Goal: Check status: Check status

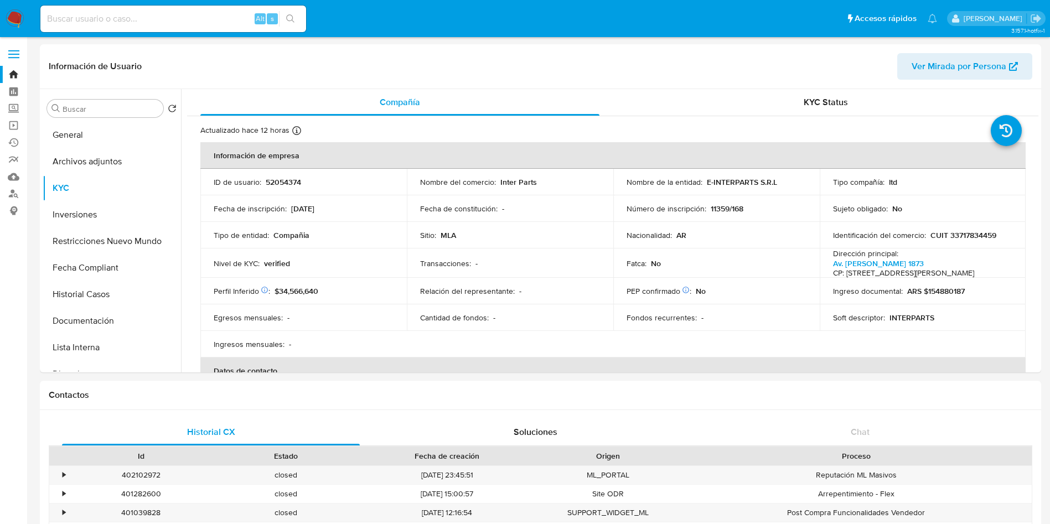
select select "10"
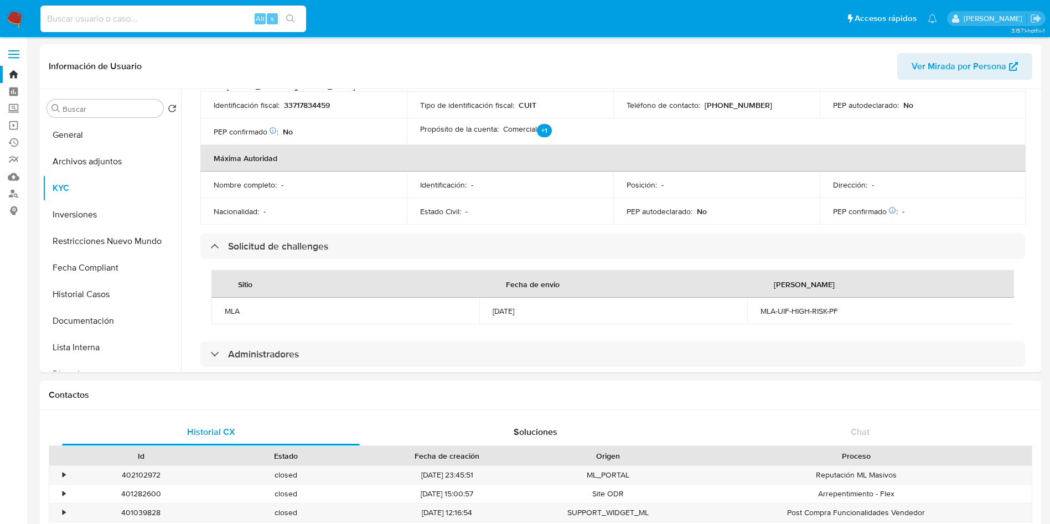
click at [153, 12] on input at bounding box center [173, 19] width 266 height 14
paste input "52054374"
click at [90, 274] on button "Fecha Compliant" at bounding box center [108, 268] width 130 height 27
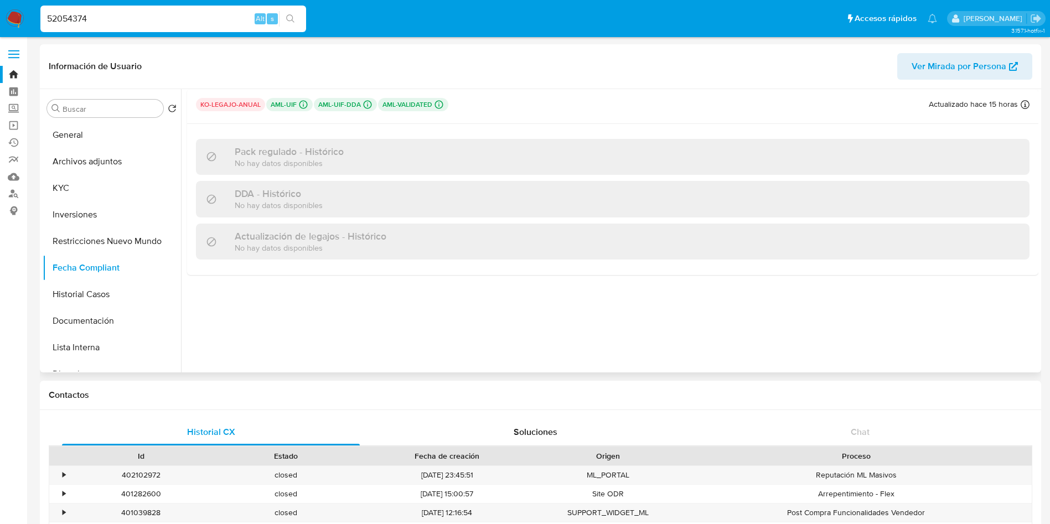
click at [588, 101] on div "ko-legajo-anual aml-uif Challenges Pendientes MLA_UIF L1 aml-uif-dda Challenges…" at bounding box center [613, 106] width 834 height 17
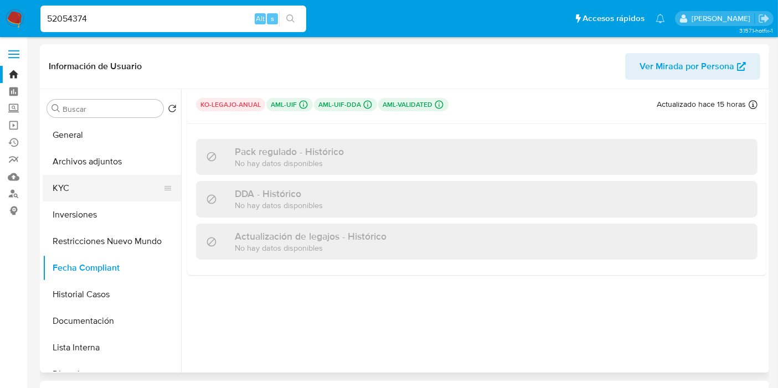
click at [109, 186] on button "KYC" at bounding box center [108, 188] width 130 height 27
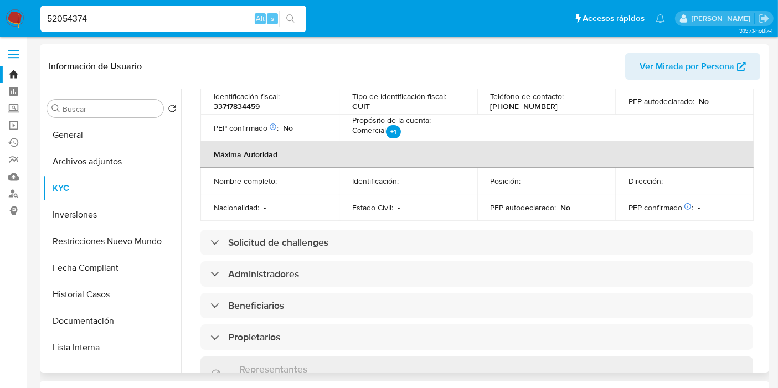
scroll to position [430, 0]
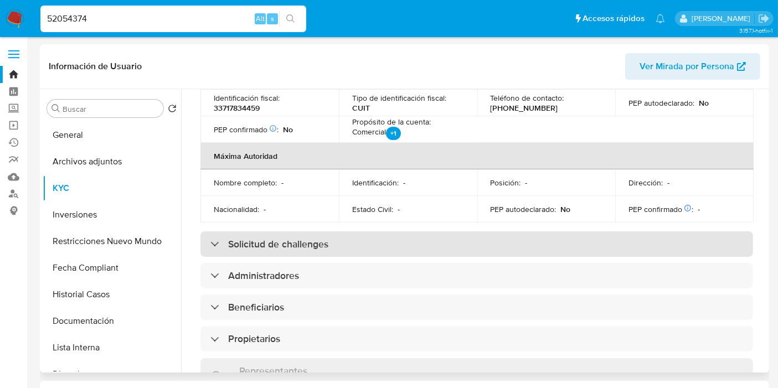
click at [246, 243] on h3 "Solicitud de challenges" at bounding box center [278, 244] width 100 height 12
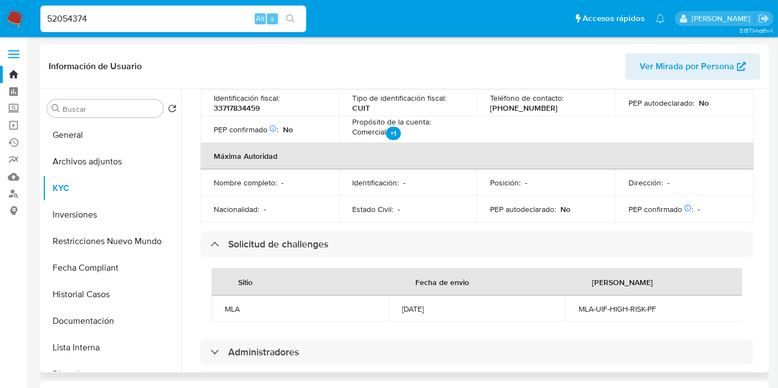
drag, startPoint x: 658, startPoint y: 297, endPoint x: 637, endPoint y: 304, distance: 22.2
click at [655, 298] on td "MLA-UIF-HIGH-RISK-PF" at bounding box center [653, 309] width 177 height 27
click at [632, 308] on div "MLA-UIF-HIGH-RISK-PF" at bounding box center [653, 309] width 151 height 10
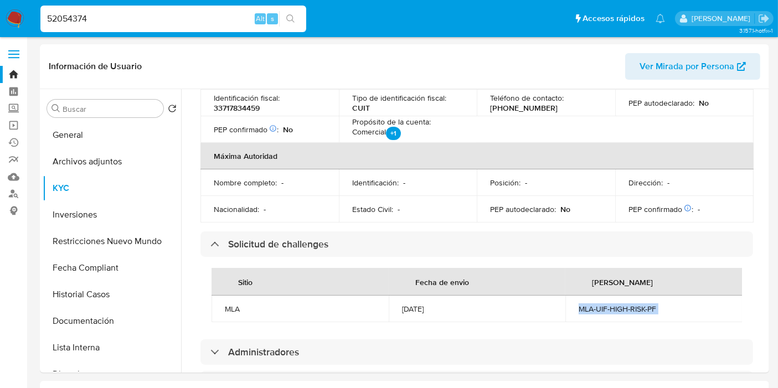
copy div "MLA-UIF-HIGH-RISK-PF"
drag, startPoint x: 95, startPoint y: 28, endPoint x: 109, endPoint y: 23, distance: 15.1
click at [106, 26] on div "52054374 Alt s" at bounding box center [173, 19] width 266 height 27
click at [116, 18] on input "52054374" at bounding box center [173, 19] width 266 height 14
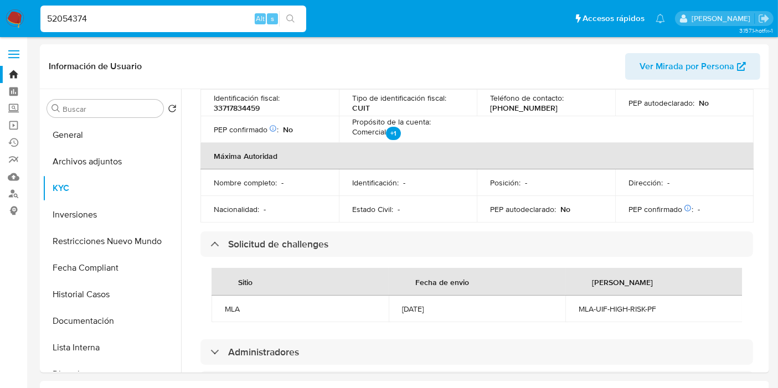
paste input "21630185"
type input "21630185"
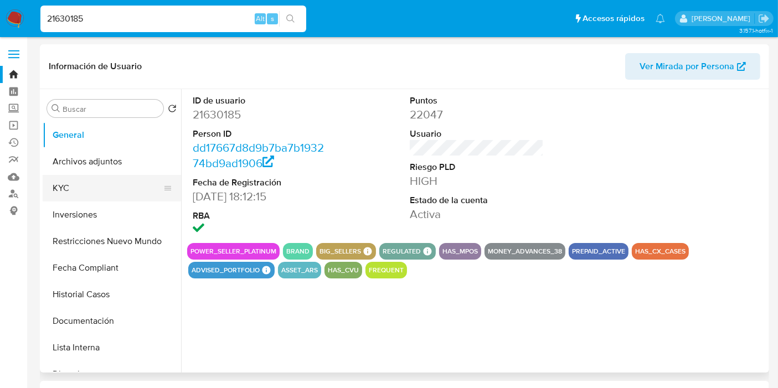
click at [85, 181] on button "KYC" at bounding box center [108, 188] width 130 height 27
select select "10"
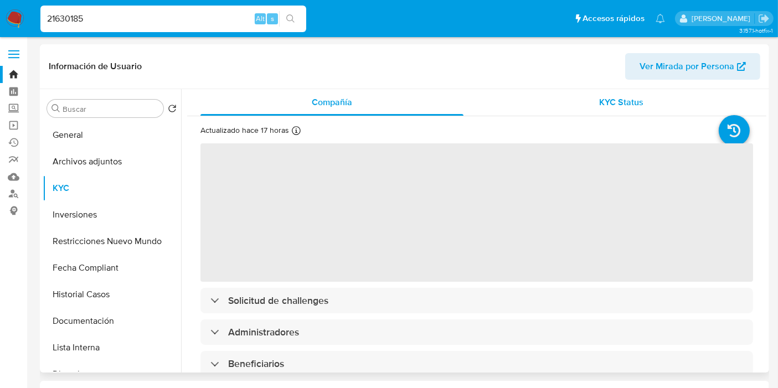
click at [613, 104] on span "KYC Status" at bounding box center [621, 102] width 44 height 13
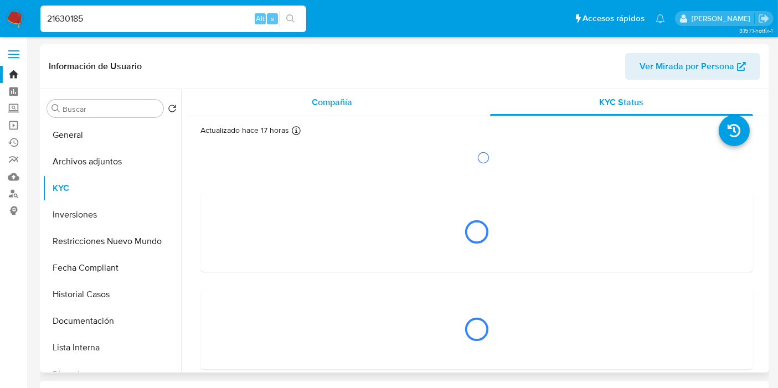
click at [332, 102] on span "Compañía" at bounding box center [332, 102] width 40 height 13
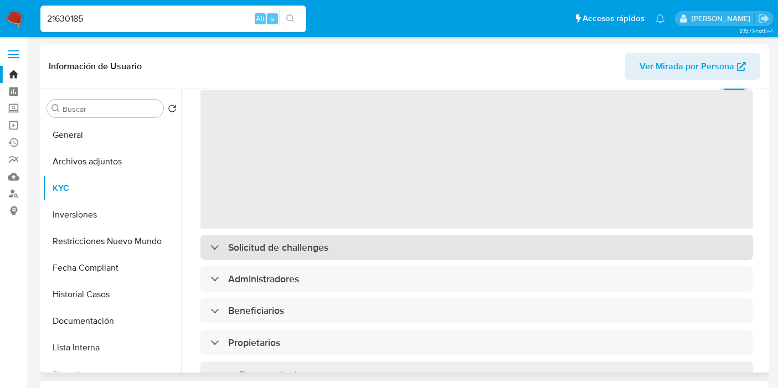
scroll to position [123, 0]
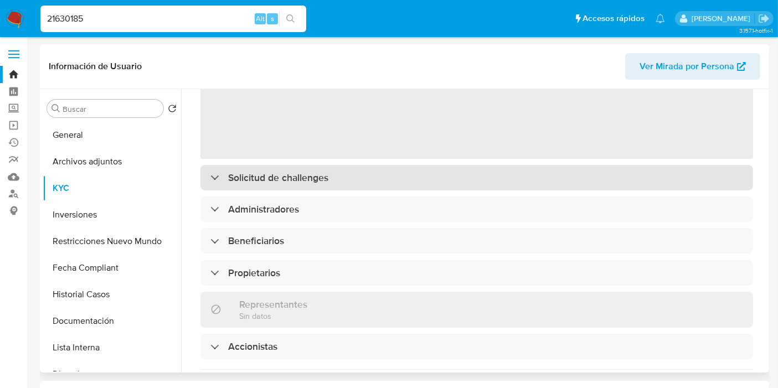
click at [294, 181] on div "‌ Solicitud de challenges Administradores Beneficiarios Propietarios Representa…" at bounding box center [476, 320] width 552 height 602
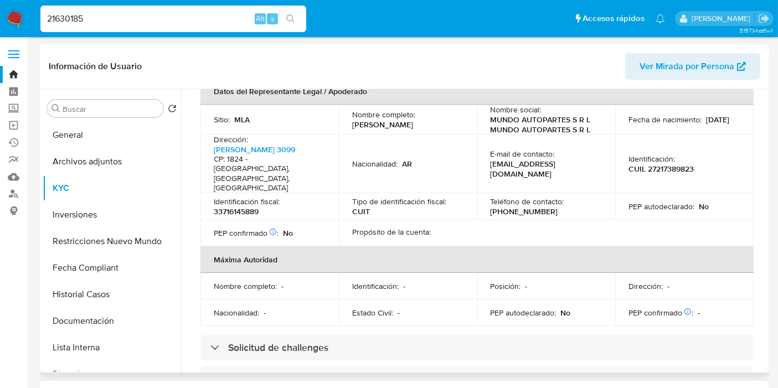
scroll to position [492, 0]
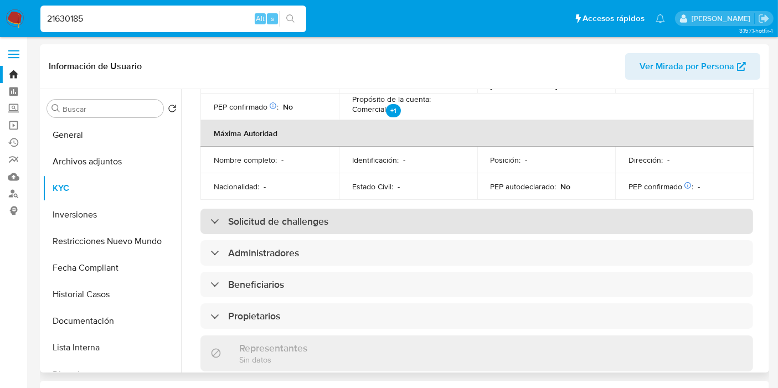
click at [287, 215] on h3 "Solicitud de challenges" at bounding box center [278, 221] width 100 height 12
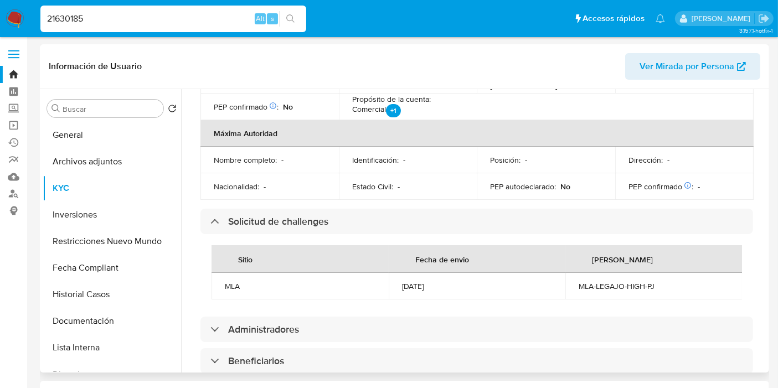
click at [628, 281] on div "MLA-LEGAJO-HIGH-PJ" at bounding box center [653, 286] width 151 height 10
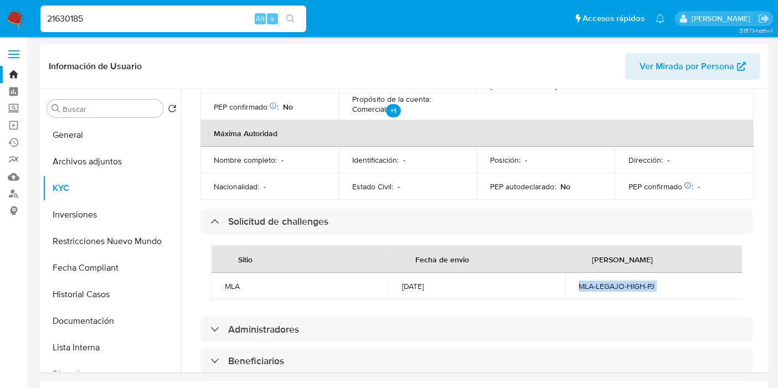
copy div "MLA-LEGAJO-HIGH-PJ"
click at [175, 21] on input "21630185" at bounding box center [173, 19] width 266 height 14
paste input "59507860"
type input "259507860"
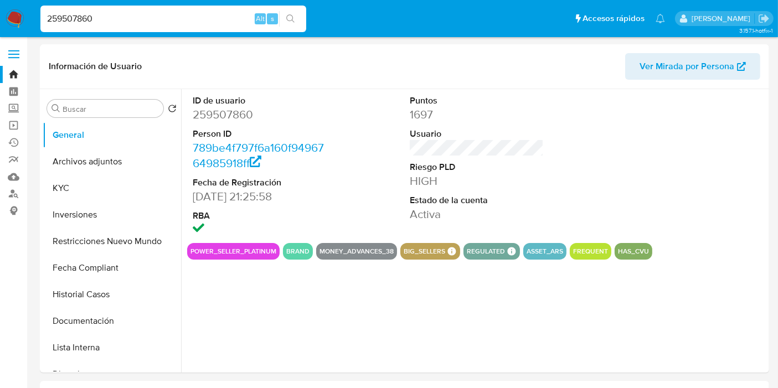
select select "10"
click at [90, 200] on button "KYC" at bounding box center [108, 188] width 130 height 27
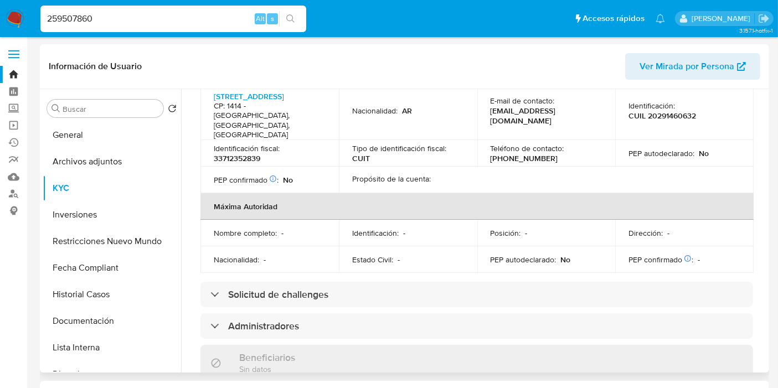
scroll to position [430, 0]
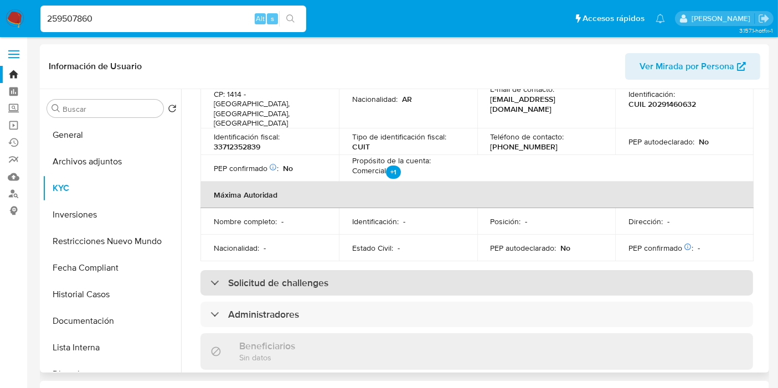
click at [290, 277] on h3 "Solicitud de challenges" at bounding box center [278, 283] width 100 height 12
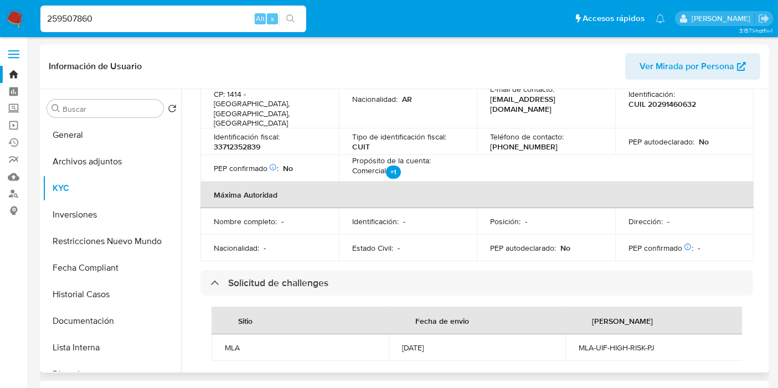
click at [634, 343] on div "MLA-UIF-HIGH-RISK-PJ" at bounding box center [653, 348] width 151 height 10
copy div "MLA-UIF-HIGH-RISK-PJ"
click at [148, 24] on input "259507860" at bounding box center [173, 19] width 266 height 14
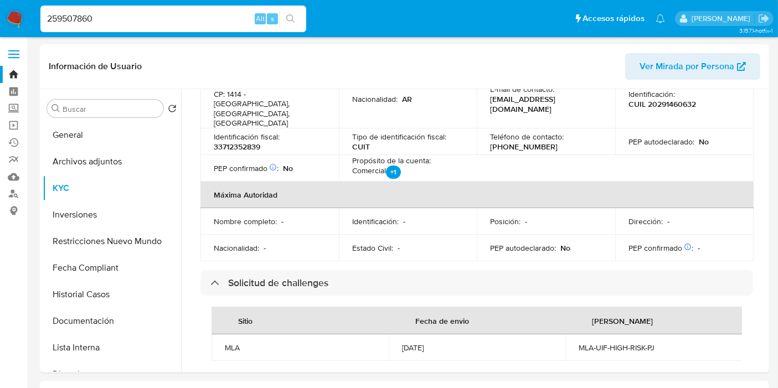
click at [148, 24] on input "259507860" at bounding box center [173, 19] width 266 height 14
paste input "130049846"
click at [150, 24] on input "259507860130049846" at bounding box center [173, 19] width 266 height 14
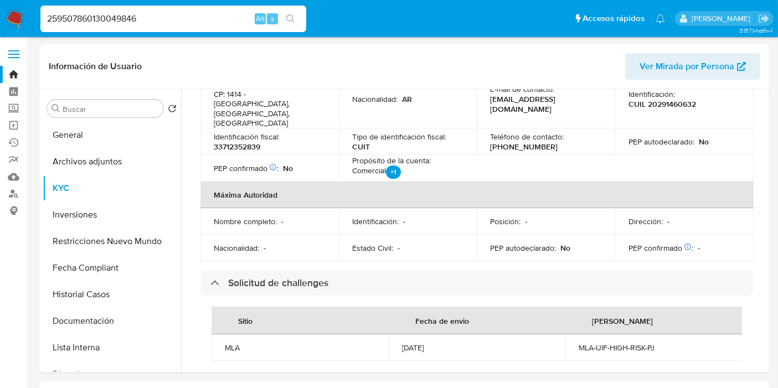
click at [150, 24] on input "259507860130049846" at bounding box center [173, 19] width 266 height 14
paste input
type input "130049846"
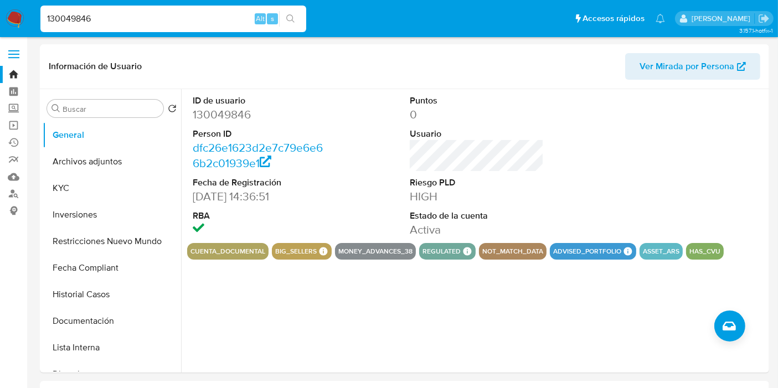
select select "10"
